Goal: Information Seeking & Learning: Understand process/instructions

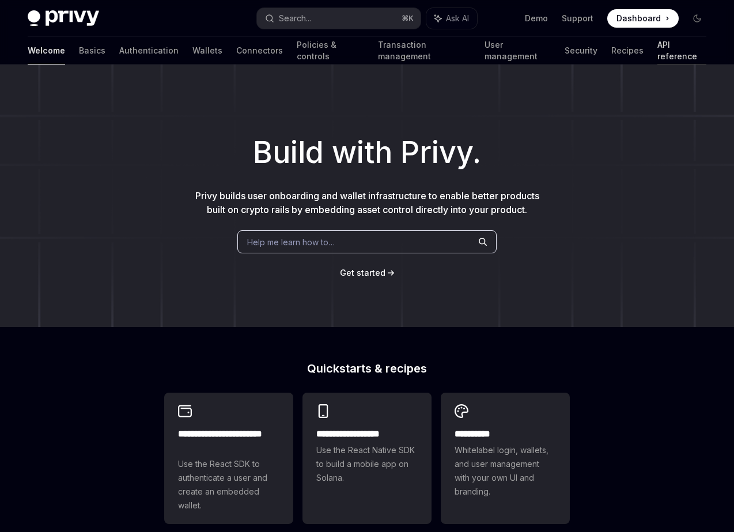
click at [657, 49] on link "API reference" at bounding box center [681, 51] width 49 height 28
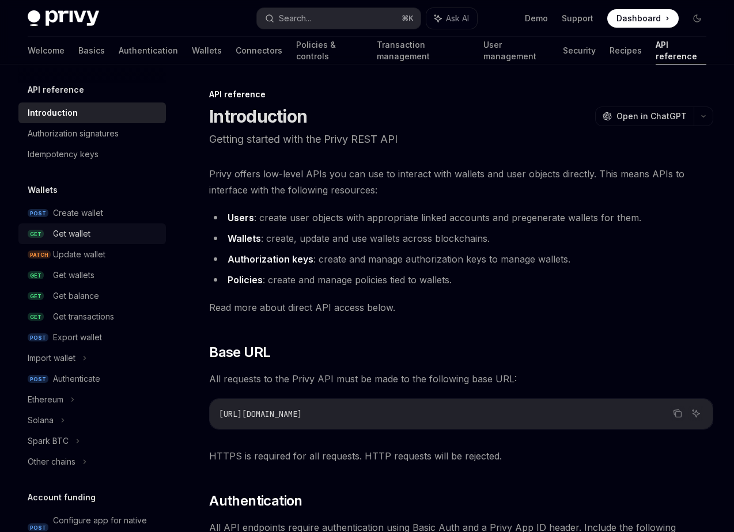
click at [127, 233] on div "Get wallet" at bounding box center [106, 234] width 106 height 14
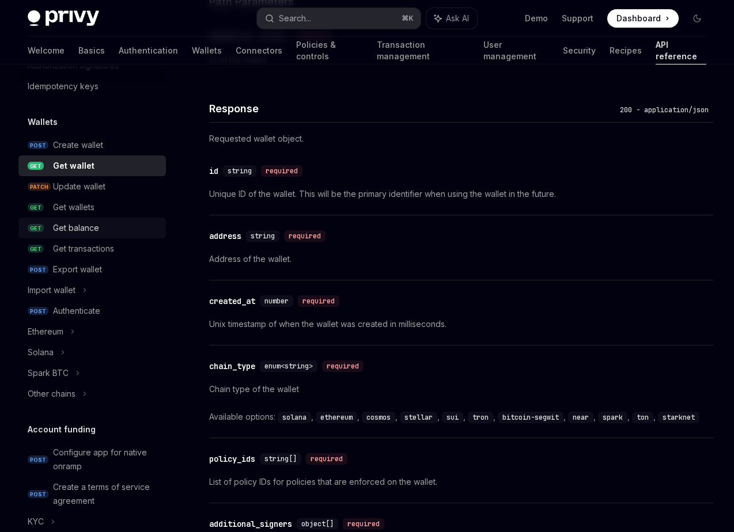
scroll to position [74, 0]
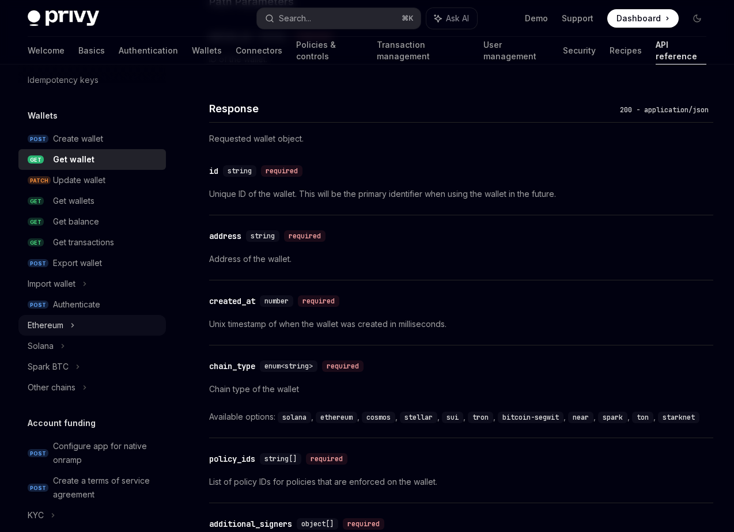
click at [97, 323] on div "Ethereum" at bounding box center [91, 325] width 147 height 21
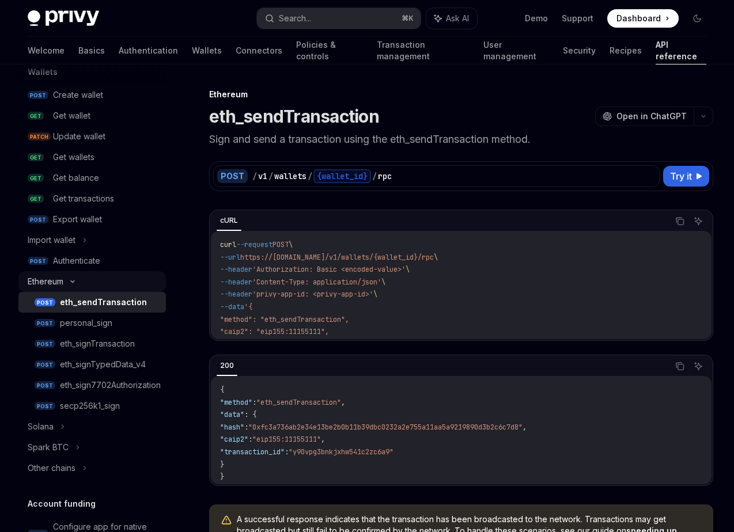
scroll to position [121, 0]
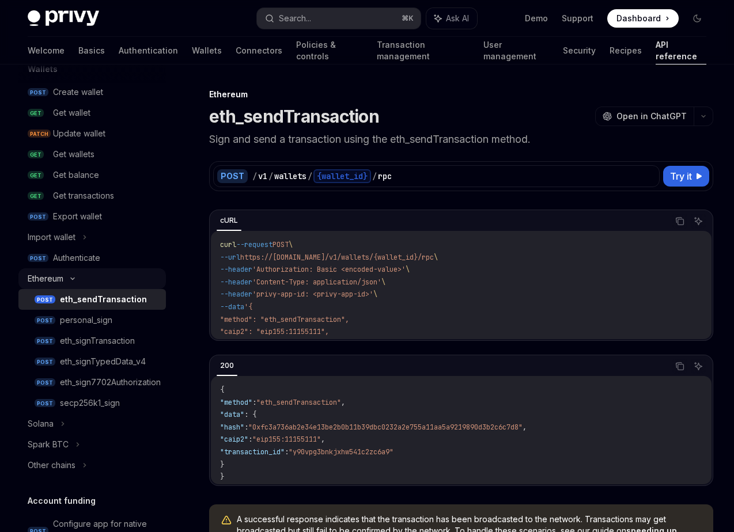
click at [82, 280] on div "Ethereum" at bounding box center [91, 278] width 147 height 21
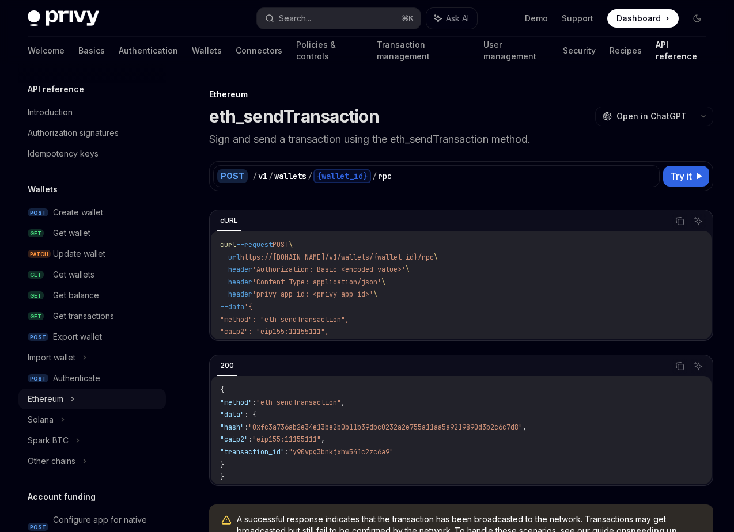
scroll to position [0, 0]
click at [118, 270] on div "Get wallets" at bounding box center [106, 275] width 106 height 14
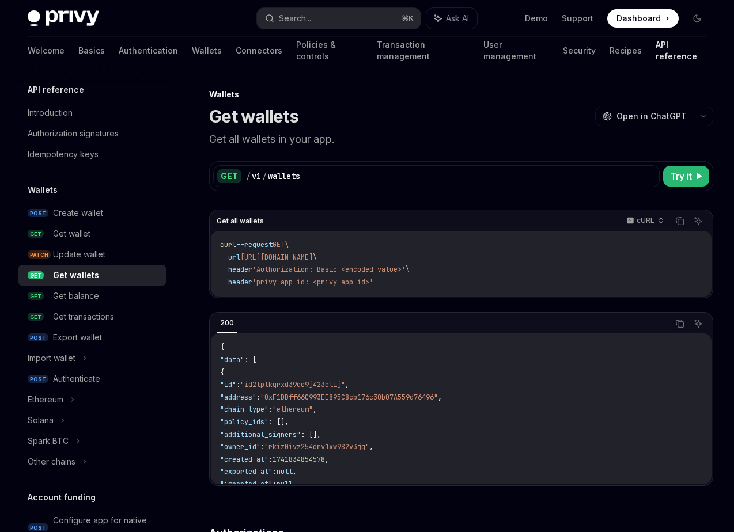
click at [320, 141] on p "Get all wallets in your app." at bounding box center [461, 139] width 504 height 16
click at [141, 236] on div "Get wallet" at bounding box center [106, 234] width 106 height 14
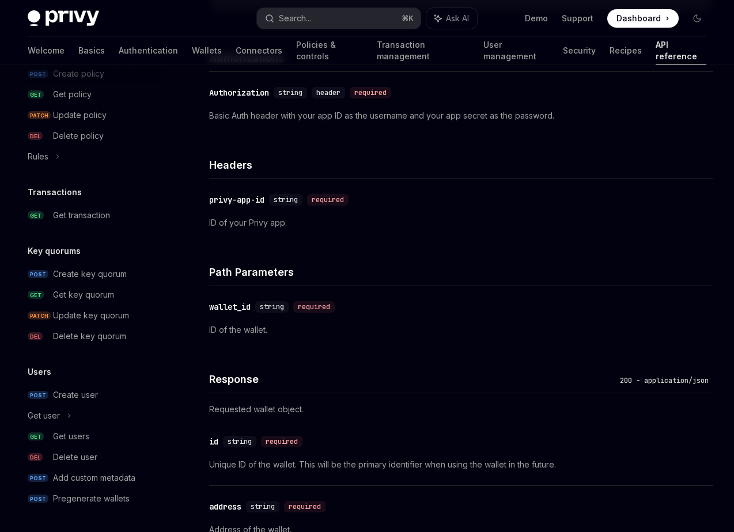
scroll to position [481, 0]
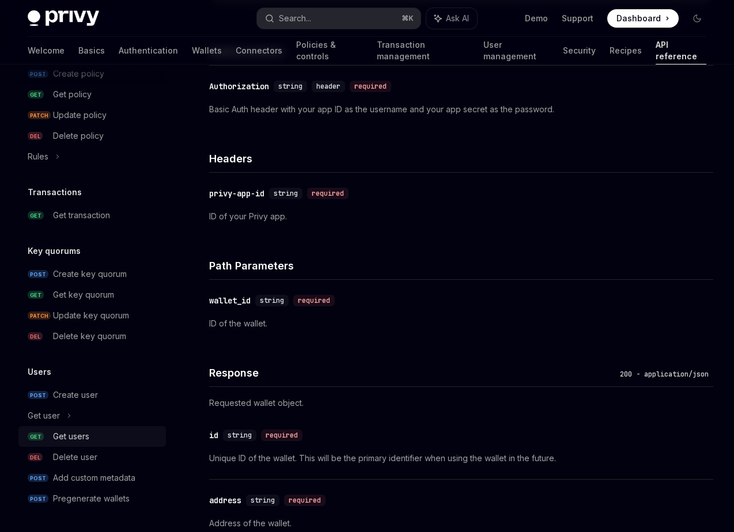
click at [113, 437] on div "Get users" at bounding box center [106, 437] width 106 height 14
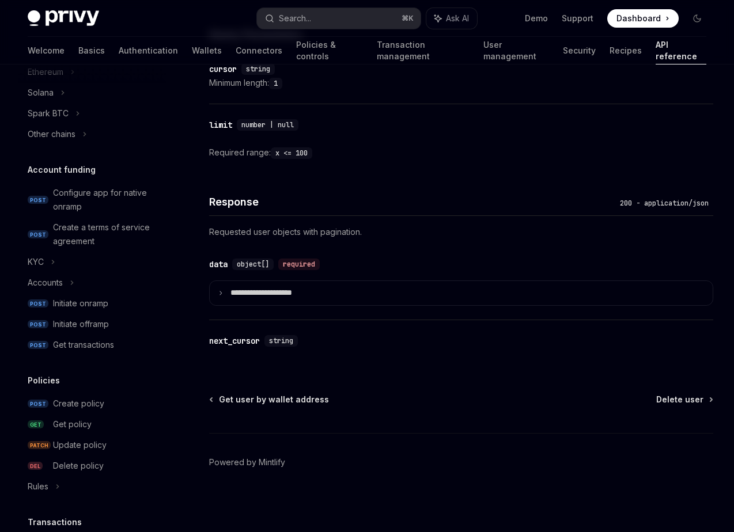
scroll to position [327, 0]
click at [81, 289] on div "Accounts" at bounding box center [91, 284] width 147 height 21
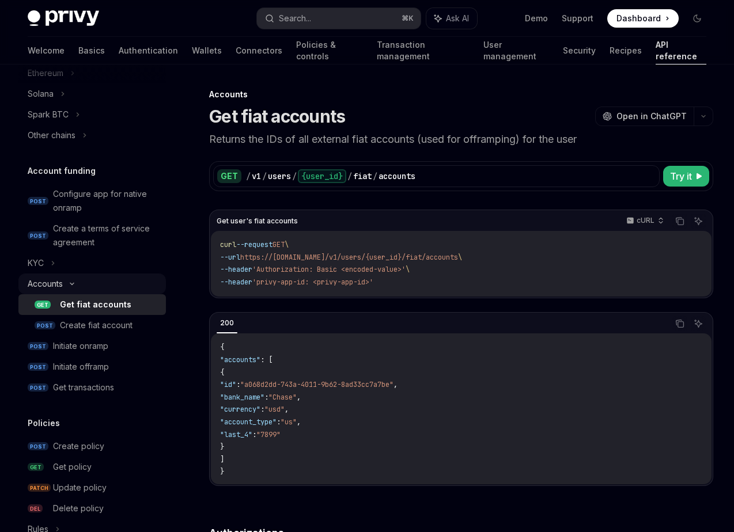
click at [84, 287] on div "Accounts" at bounding box center [91, 284] width 147 height 21
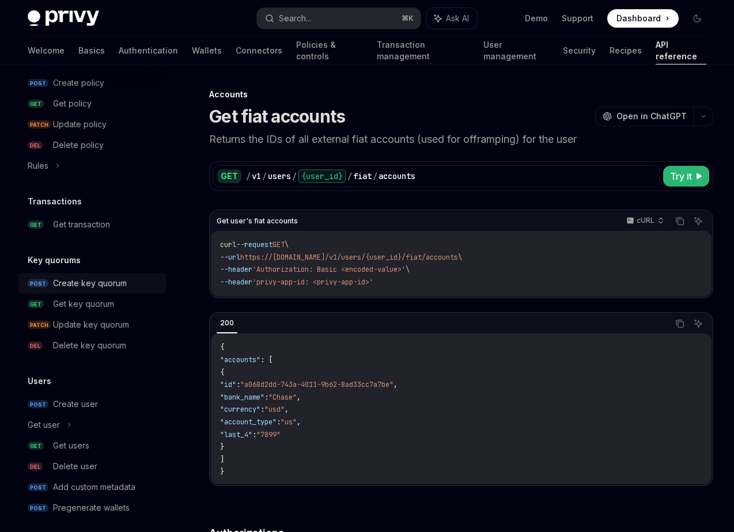
scroll to position [658, 0]
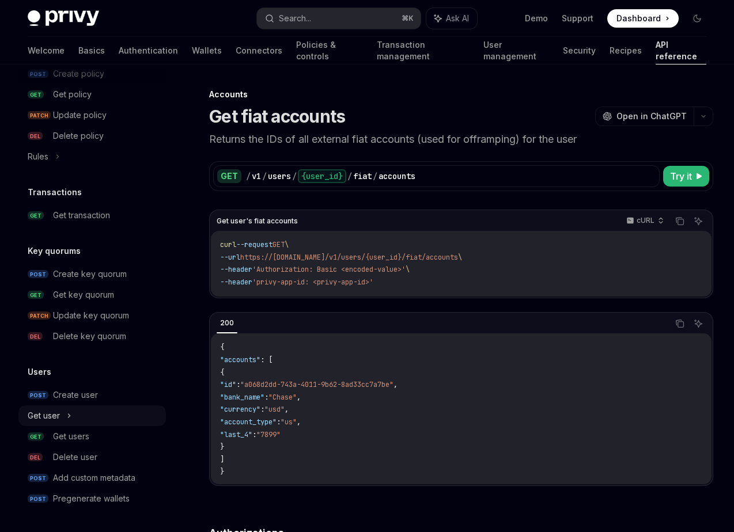
click at [87, 413] on div "Get user" at bounding box center [91, 415] width 147 height 21
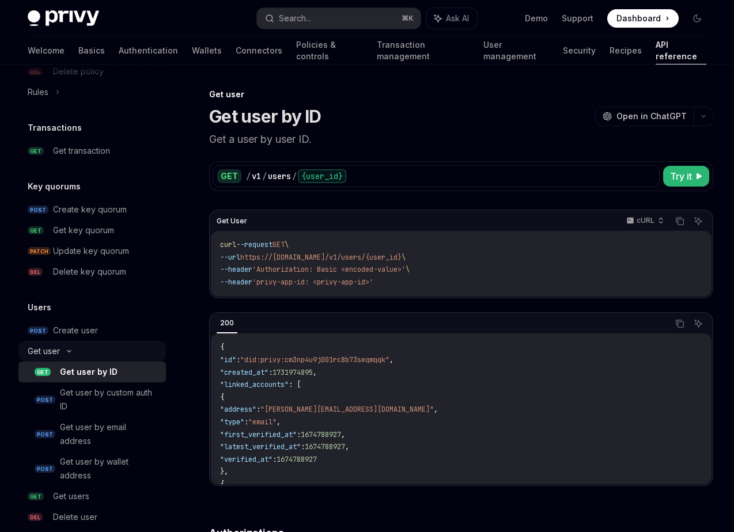
scroll to position [782, 0]
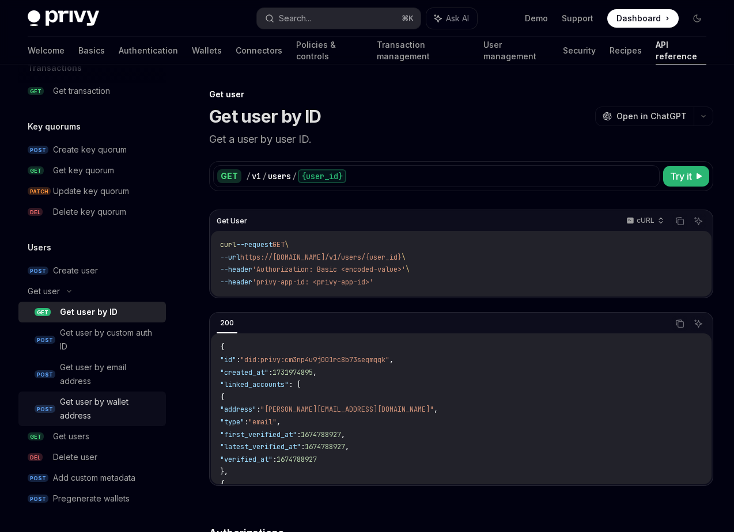
click at [128, 409] on div "Get user by wallet address" at bounding box center [109, 409] width 99 height 28
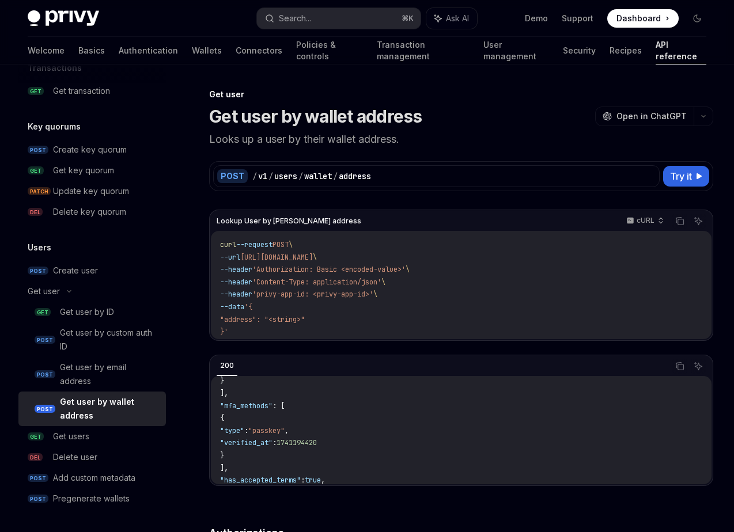
scroll to position [458, 0]
click at [645, 221] on p "cURL" at bounding box center [645, 220] width 18 height 9
click at [674, 221] on button "Copy the contents from the code block" at bounding box center [679, 221] width 15 height 15
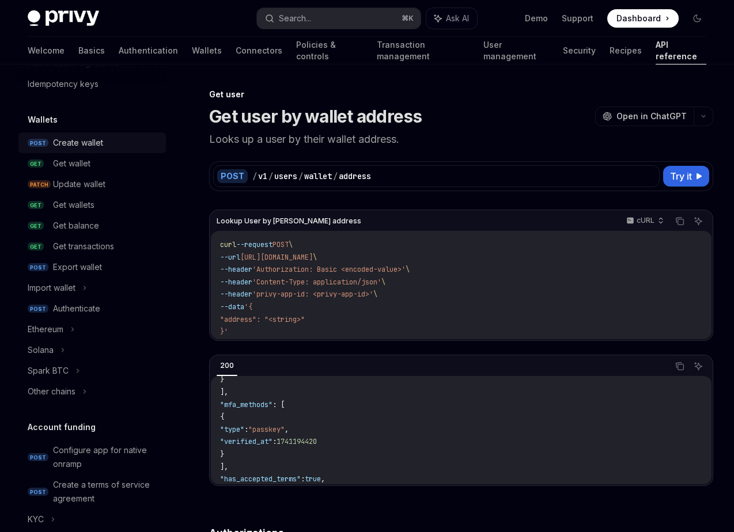
scroll to position [0, 0]
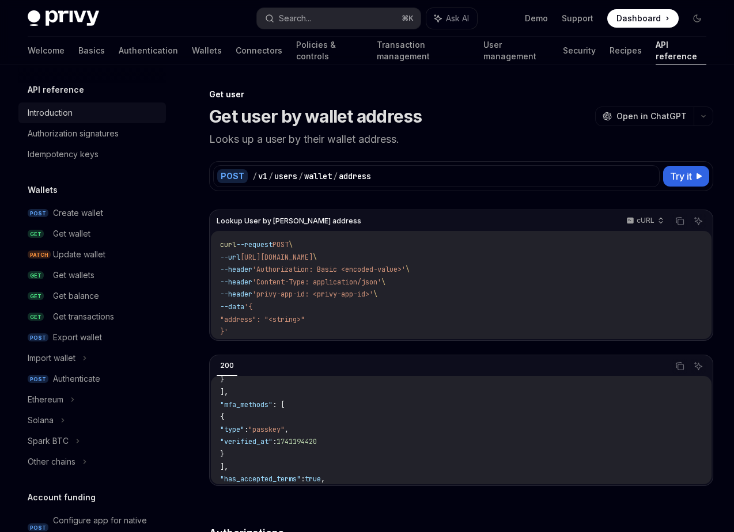
click at [90, 109] on div "Introduction" at bounding box center [93, 113] width 131 height 14
type textarea "*"
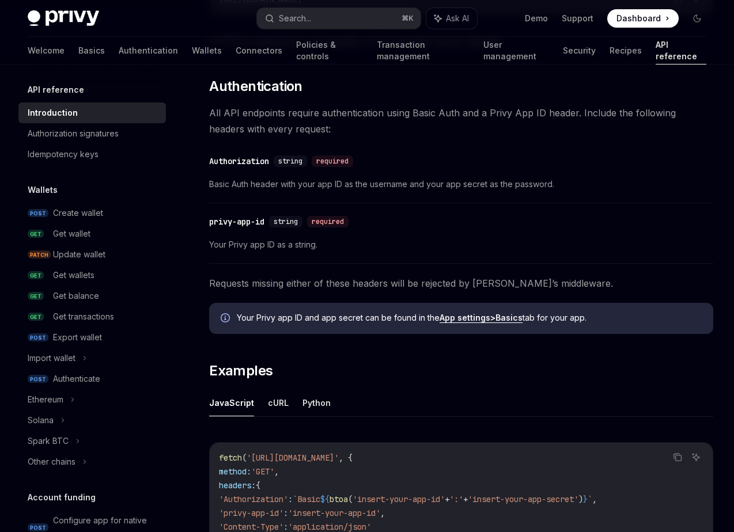
scroll to position [423, 0]
